Goal: Information Seeking & Learning: Learn about a topic

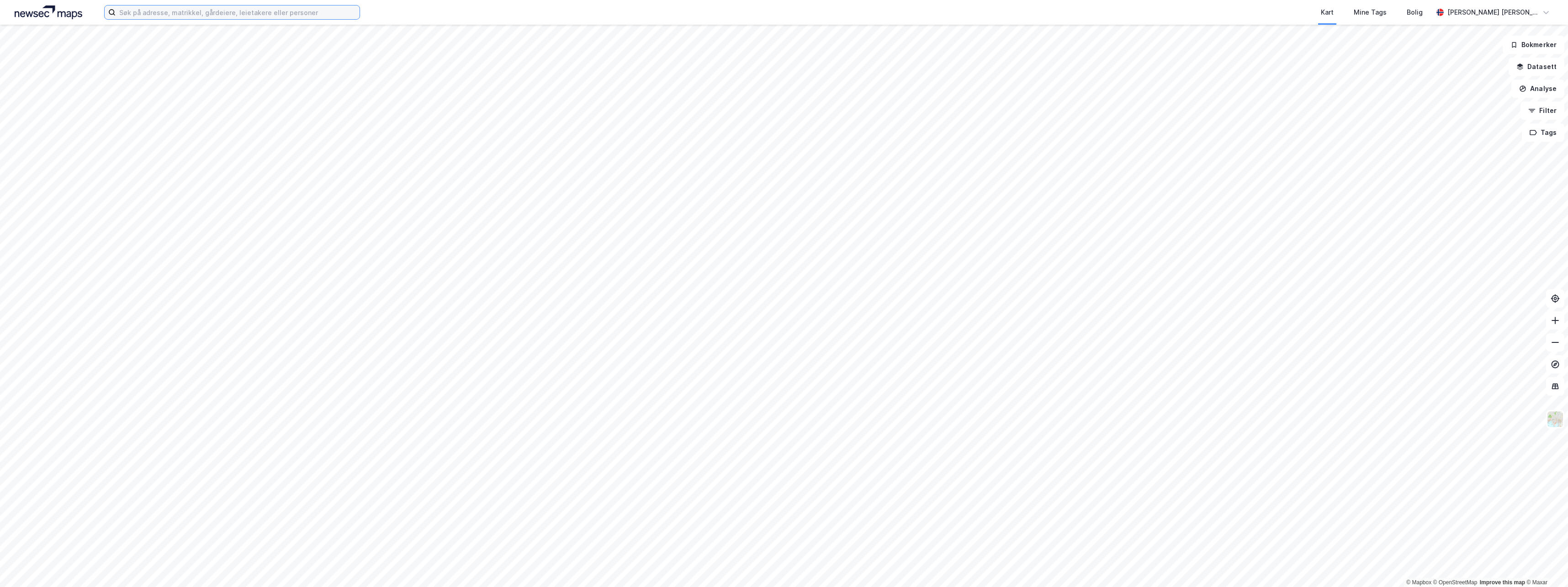
click at [131, 12] on input at bounding box center [237, 12] width 244 height 14
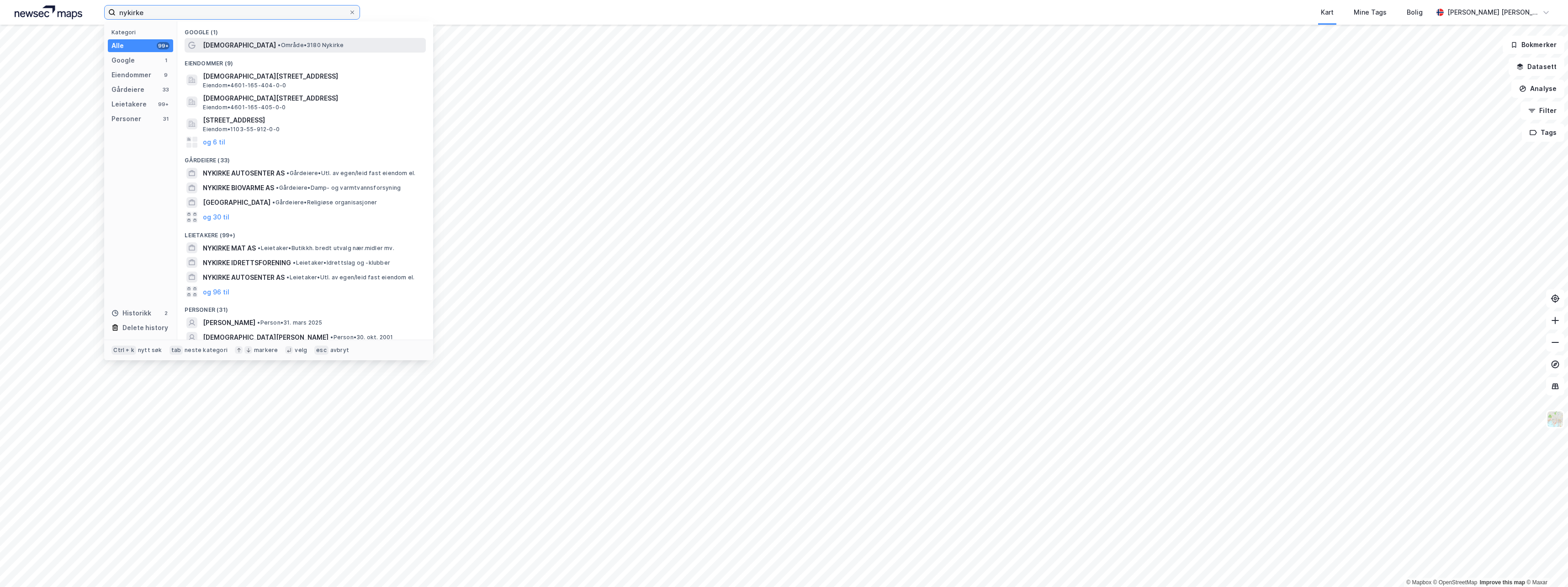
type input "nykirke"
click at [223, 46] on span "[DEMOGRAPHIC_DATA]" at bounding box center [239, 45] width 73 height 11
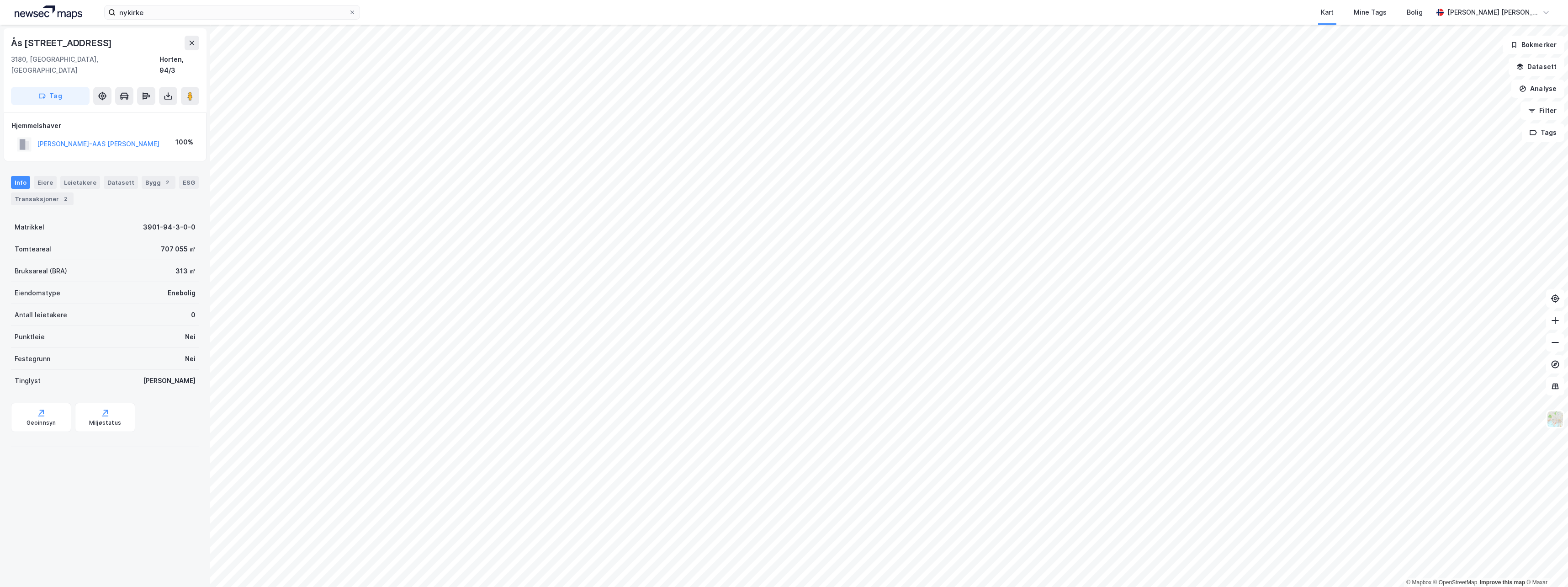
click at [693, 586] on html "nykirke Kart Mine Tags [PERSON_NAME] [PERSON_NAME] © Mapbox © OpenStreetMap Imp…" at bounding box center [784, 294] width 1568 height 587
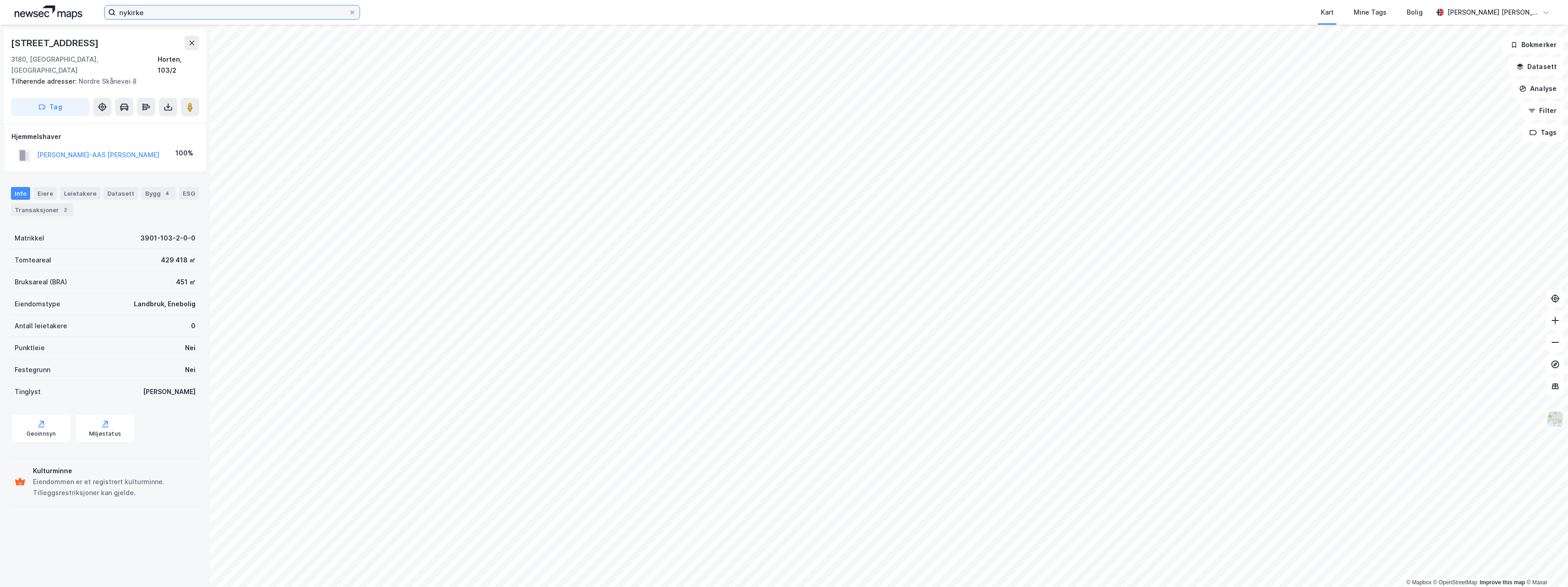
click at [160, 18] on input "nykirke" at bounding box center [232, 12] width 233 height 14
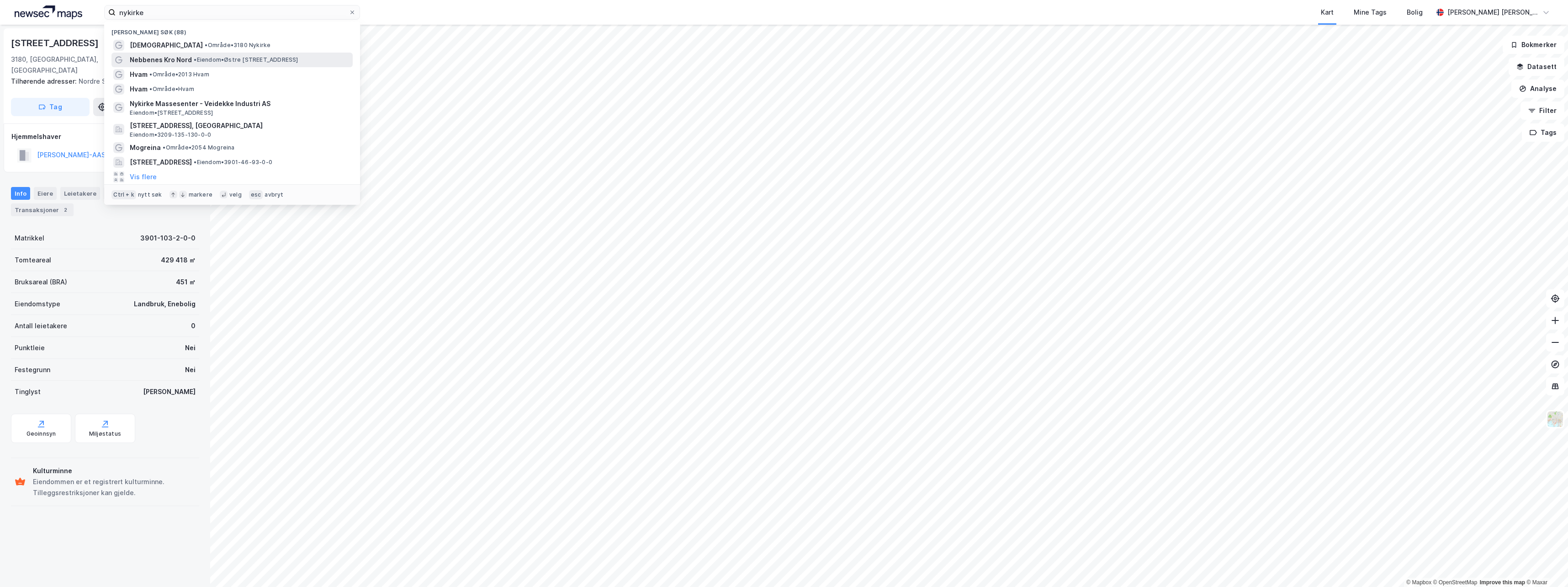
click at [131, 63] on span "Nebbenes Kro Nord" at bounding box center [161, 60] width 62 height 11
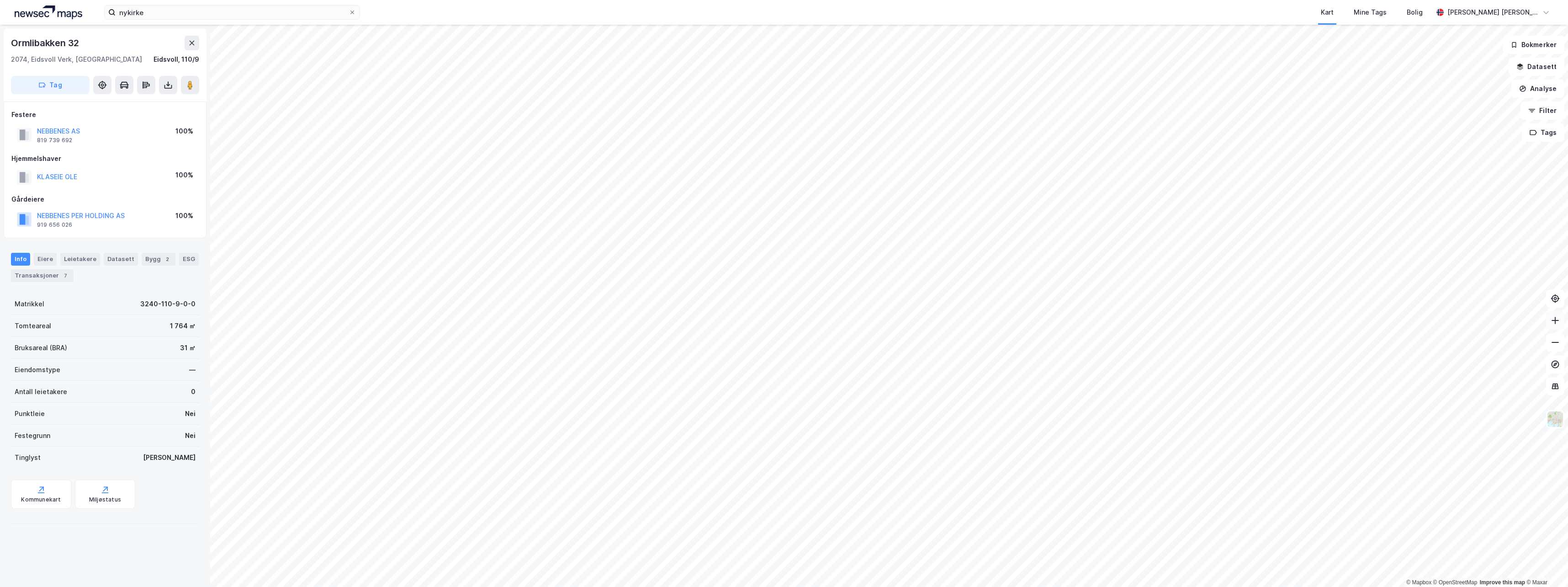
click at [1558, 317] on icon at bounding box center [1555, 320] width 9 height 9
click at [1527, 87] on icon "button" at bounding box center [1523, 89] width 7 height 7
click at [1430, 111] on div "Tegn område" at bounding box center [1458, 108] width 80 height 8
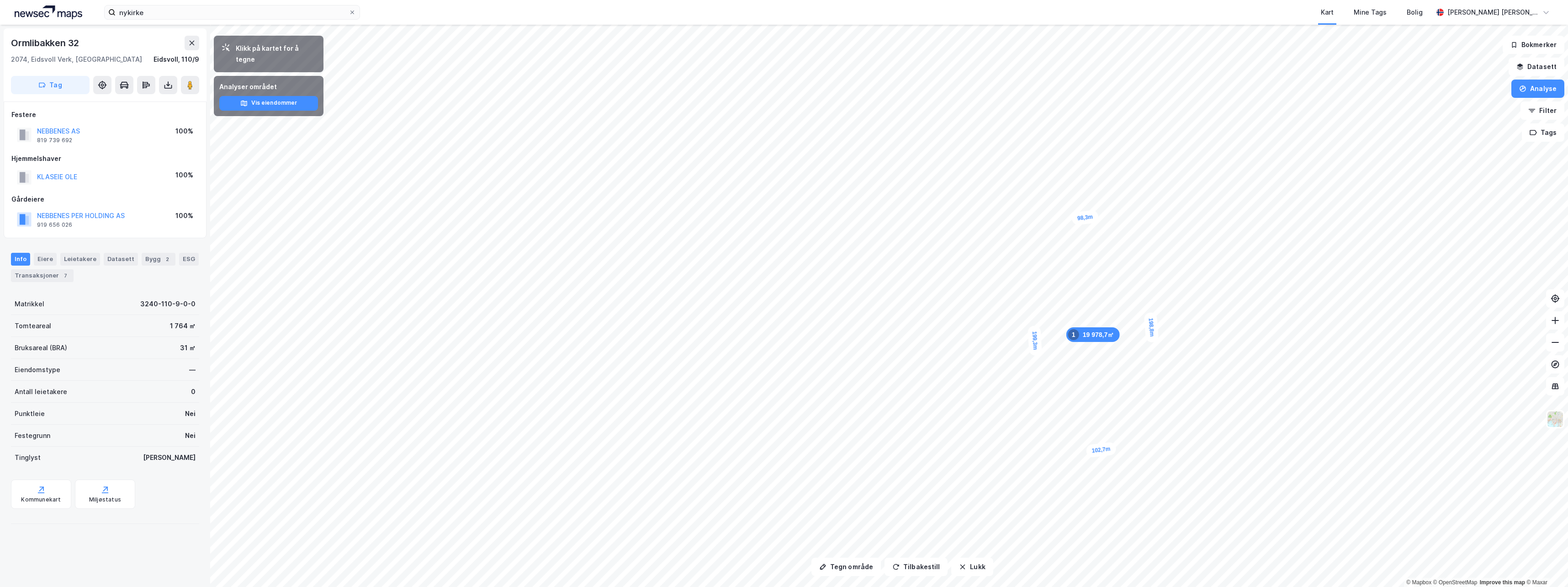
drag, startPoint x: 1113, startPoint y: 480, endPoint x: 1107, endPoint y: 454, distance: 26.7
click at [1107, 454] on div "102,7m" at bounding box center [1101, 449] width 30 height 16
